Goal: Transaction & Acquisition: Subscribe to service/newsletter

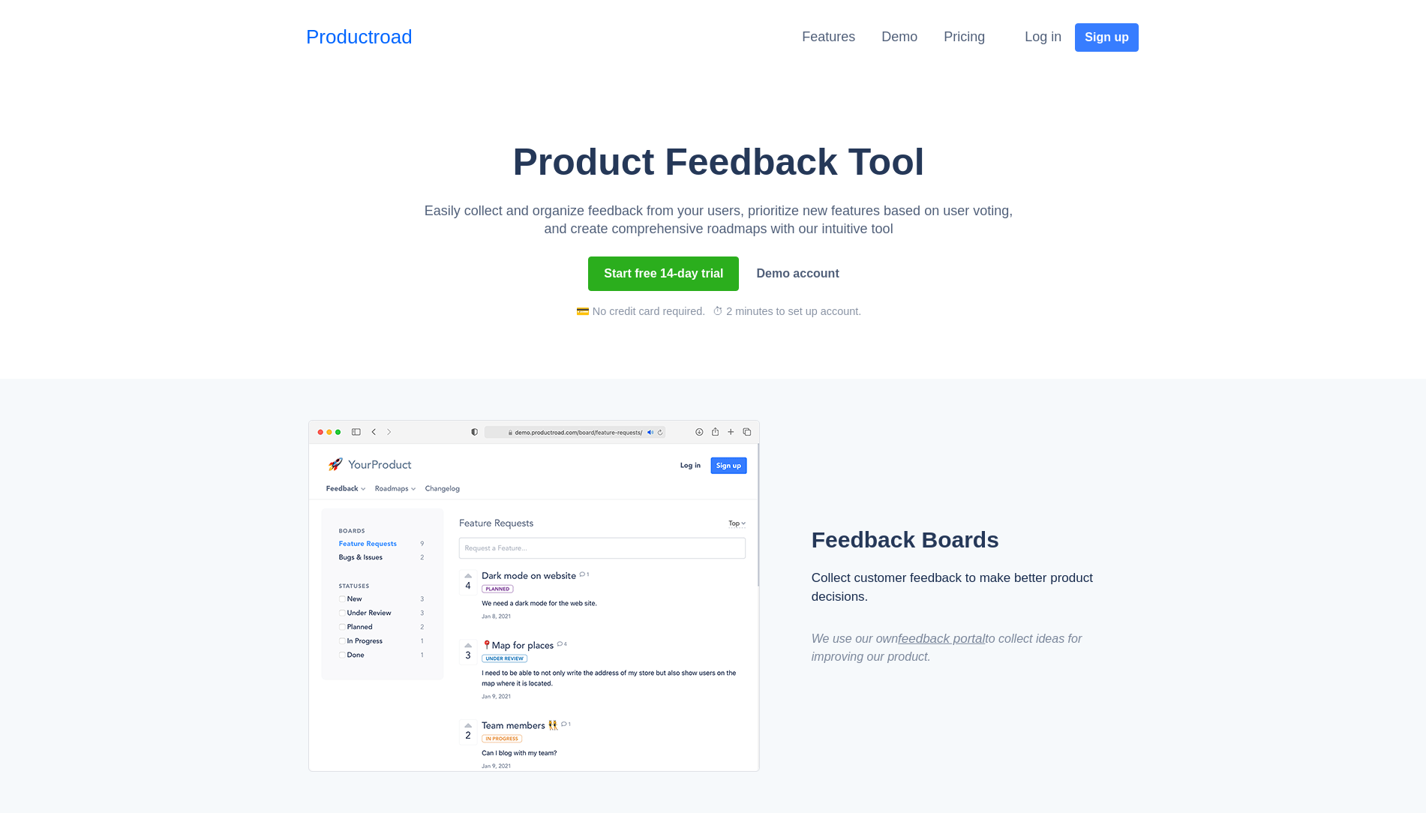
click at [983, 41] on link "Pricing" at bounding box center [964, 37] width 41 height 15
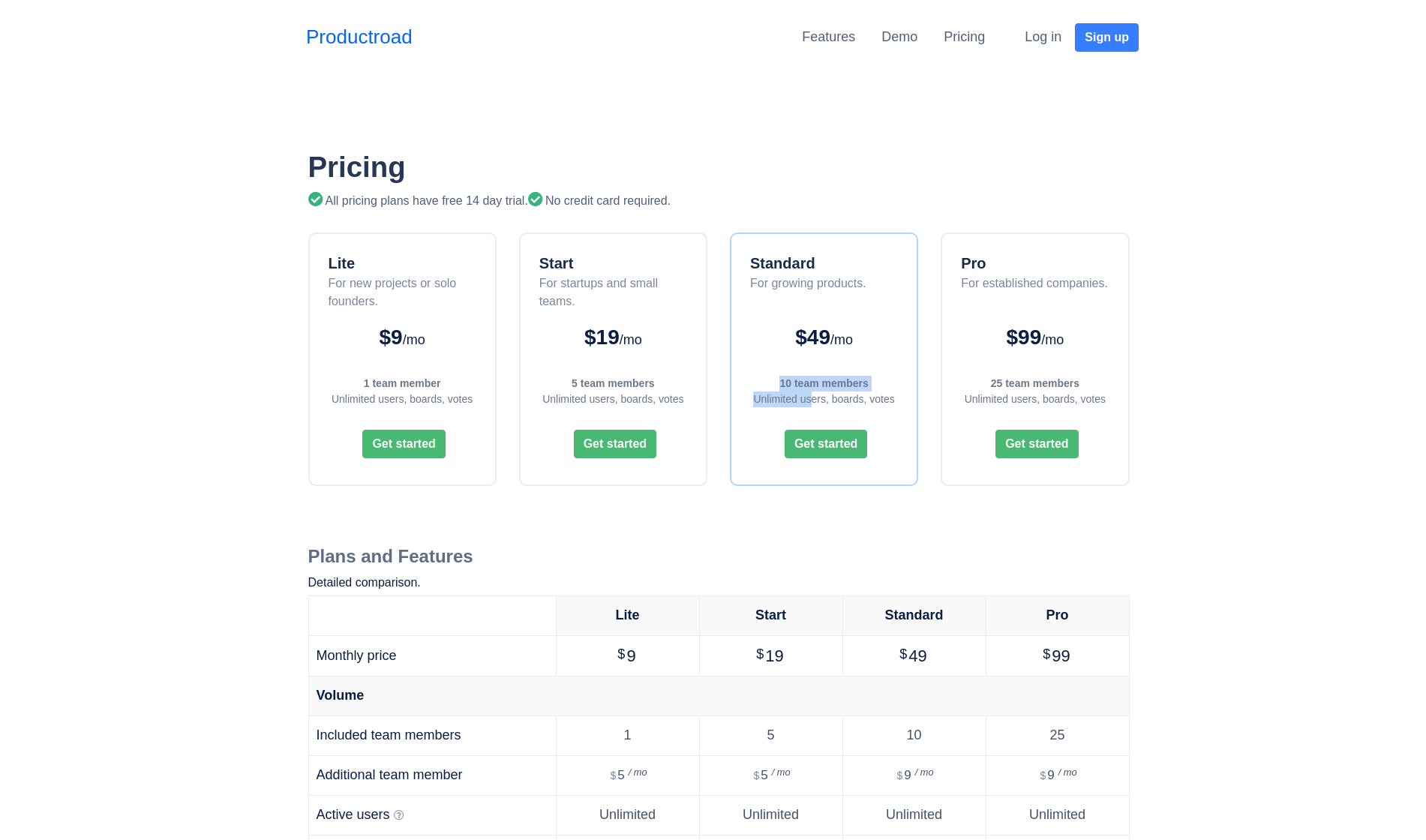
drag, startPoint x: 751, startPoint y: 377, endPoint x: 837, endPoint y: 398, distance: 88.5
click at [837, 398] on div "Standard For growing products. $49 /mo 10 team members Unlimited users, boards,…" at bounding box center [823, 358] width 189 height 253
click at [844, 397] on div "Unlimited users, boards, votes" at bounding box center [823, 399] width 156 height 16
click at [881, 398] on div "Unlimited users, boards, votes" at bounding box center [823, 399] width 156 height 16
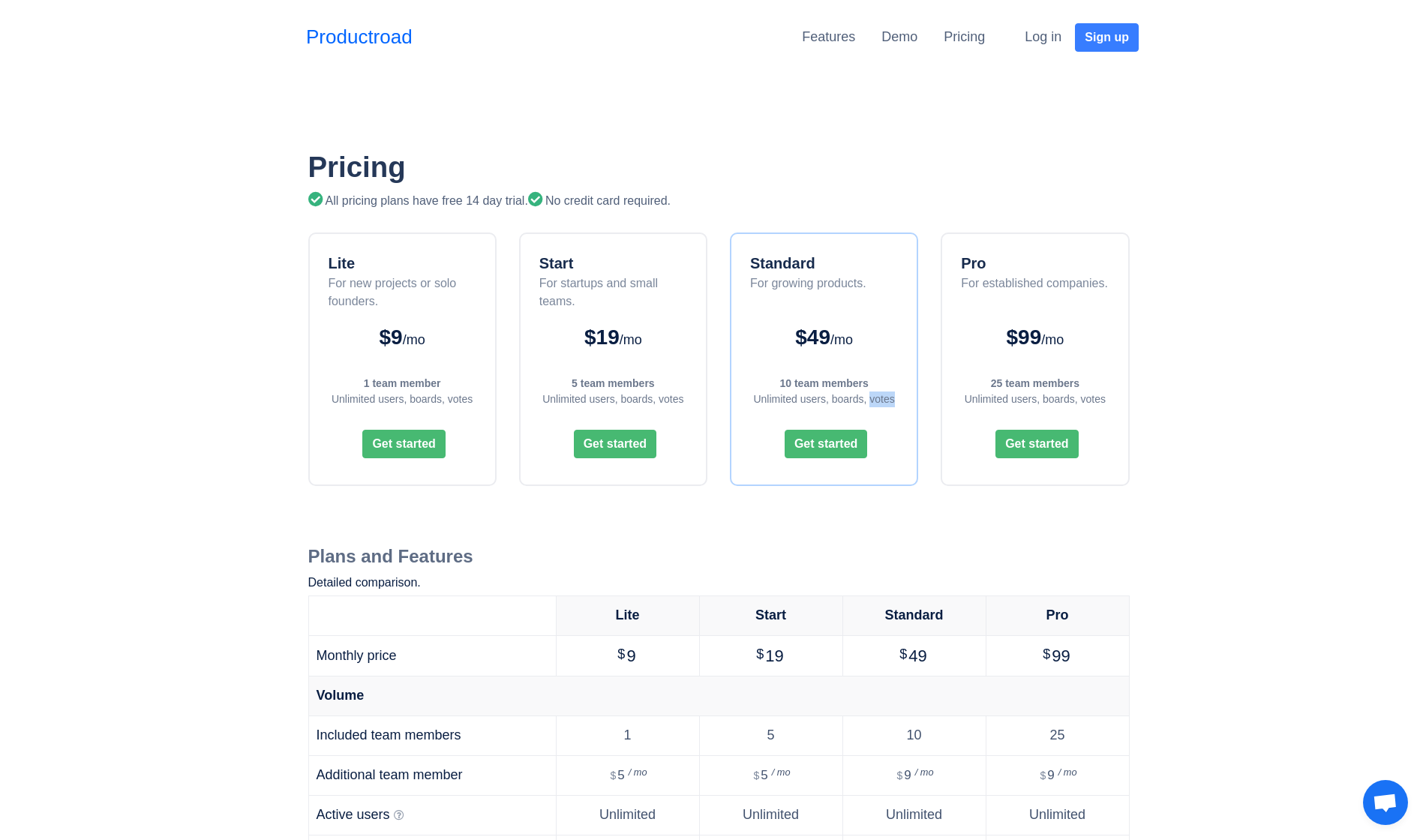
click at [881, 398] on div "Unlimited users, boards, votes" at bounding box center [823, 399] width 156 height 16
drag, startPoint x: 329, startPoint y: 397, endPoint x: 466, endPoint y: 401, distance: 137.1
click at [444, 401] on div "Unlimited users, boards, votes" at bounding box center [402, 399] width 156 height 16
click at [484, 398] on div "Lite For new projects or solo founders. $9 /mo 1 team member Unlimited users, b…" at bounding box center [402, 358] width 189 height 253
click at [895, 38] on link "Demo" at bounding box center [899, 37] width 36 height 15
